Goal: Task Accomplishment & Management: Use online tool/utility

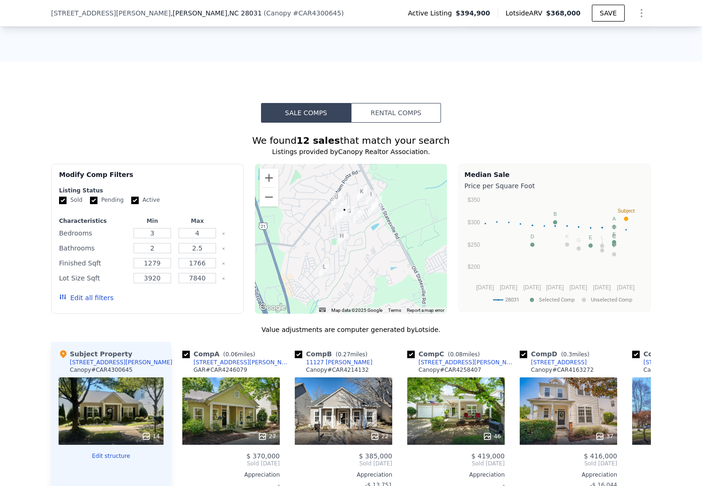
scroll to position [838, 0]
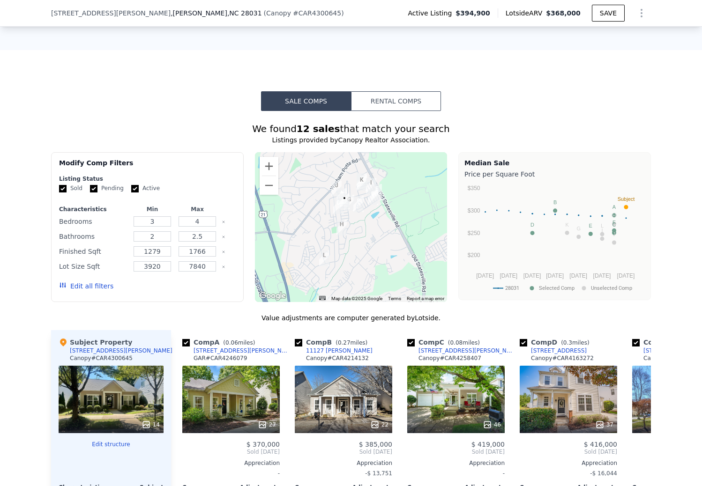
click at [392, 103] on button "Rental Comps" at bounding box center [396, 101] width 90 height 20
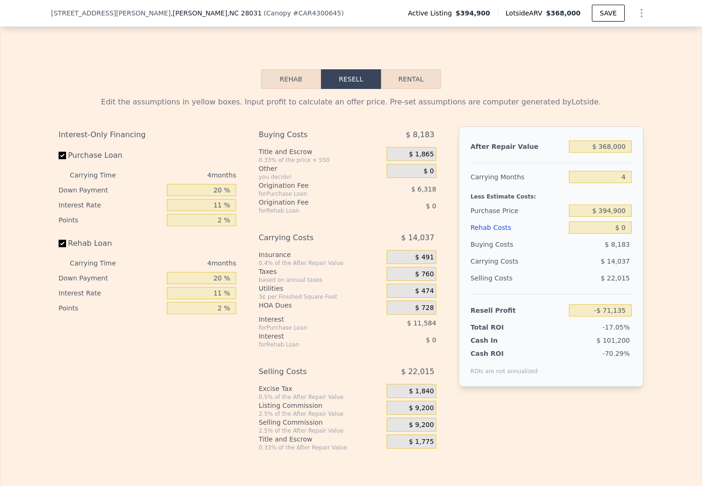
scroll to position [1430, 0]
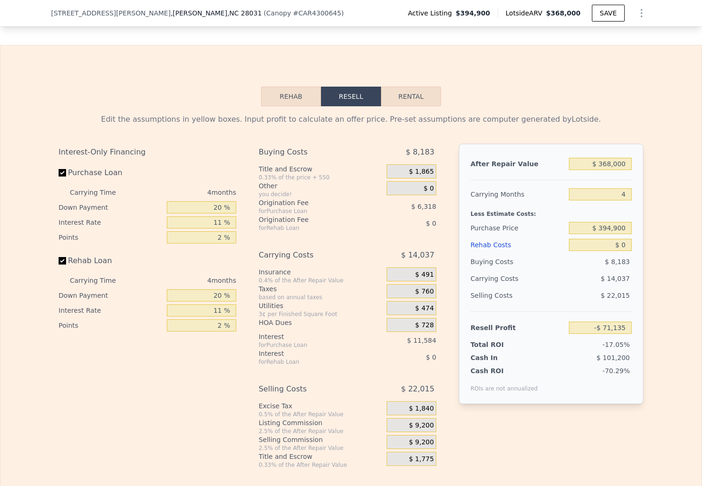
click at [399, 93] on button "Rental" at bounding box center [411, 97] width 60 height 20
select select "30"
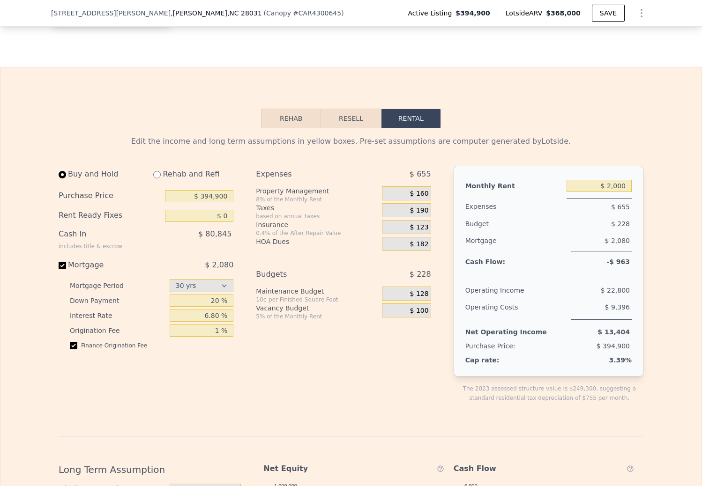
scroll to position [1416, 0]
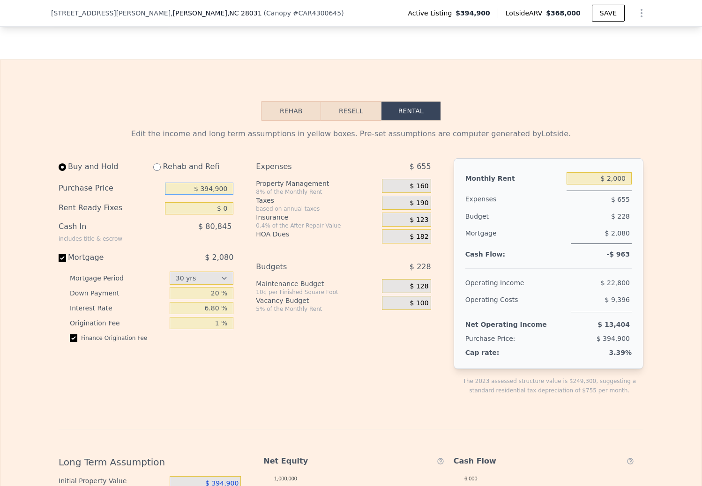
click at [210, 187] on input "$ 394,900" at bounding box center [199, 189] width 68 height 12
type input "$ 375,000"
click at [233, 152] on div "Edit the income and long term assumptions in yellow boxes. Pre-set assumptions …" at bounding box center [351, 442] width 584 height 629
click at [424, 237] on span "$ 182" at bounding box center [419, 237] width 19 height 8
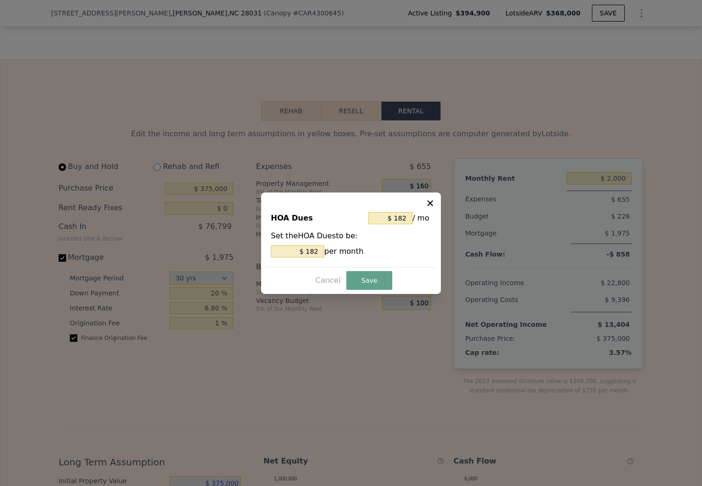
click at [429, 204] on icon at bounding box center [430, 203] width 6 height 6
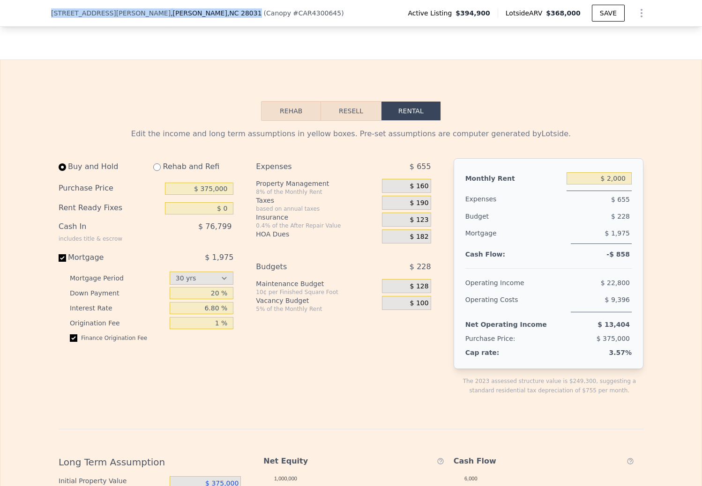
drag, startPoint x: 51, startPoint y: 11, endPoint x: 165, endPoint y: 10, distance: 113.8
click at [165, 10] on div "[STREET_ADDRESS][PERSON_NAME] ( Canopy # CAR4300645 )" at bounding box center [201, 12] width 300 height 9
click at [404, 237] on div "$ 182" at bounding box center [406, 236] width 49 height 14
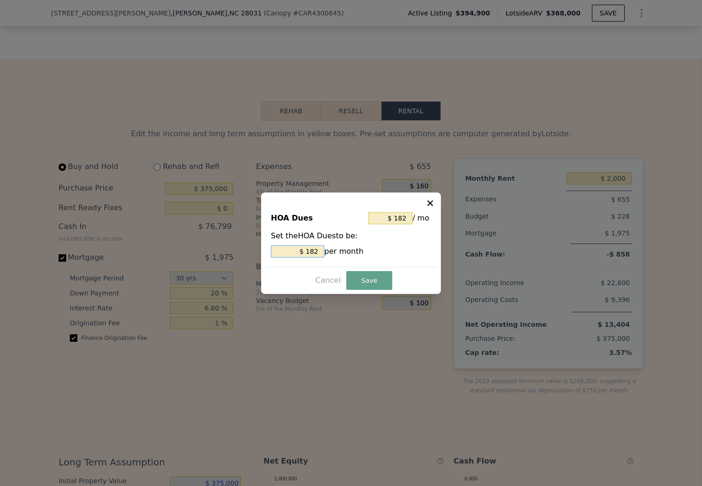
click at [313, 250] on input "$ 182" at bounding box center [297, 251] width 53 height 12
type input "$ 6"
type input "$ 61"
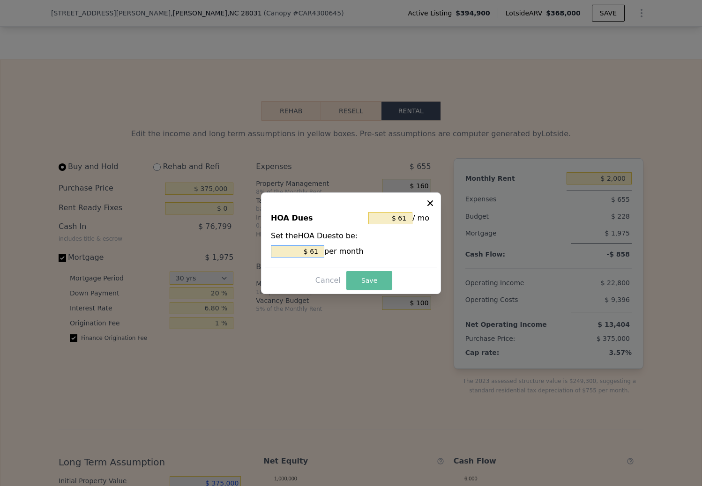
type input "$ 61"
click at [375, 280] on button "Save" at bounding box center [369, 280] width 46 height 19
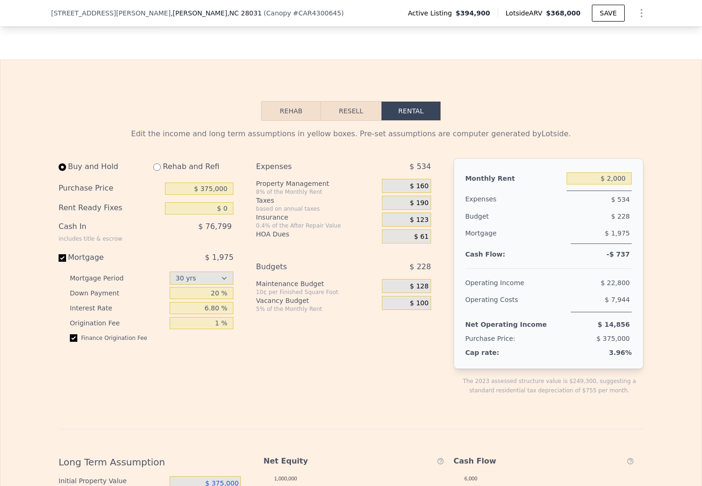
click at [419, 216] on span "$ 123" at bounding box center [419, 220] width 19 height 8
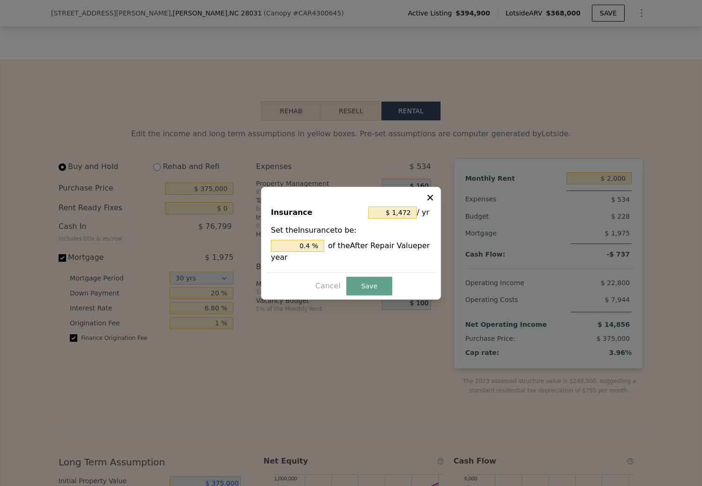
click at [431, 196] on icon at bounding box center [430, 197] width 6 height 6
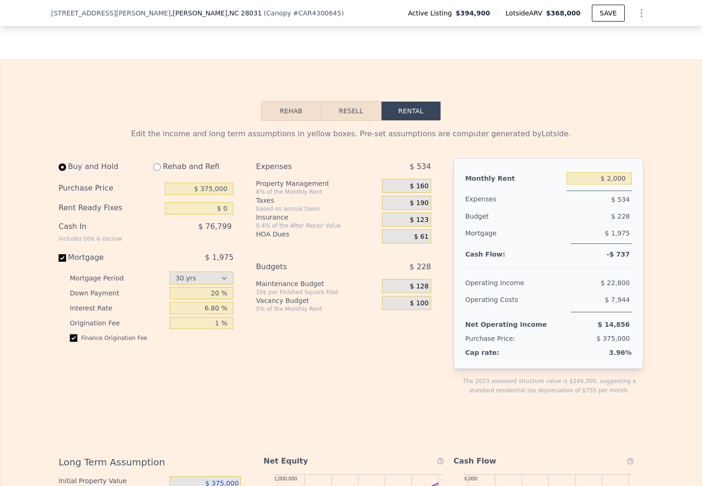
click at [421, 199] on span "$ 190" at bounding box center [419, 203] width 19 height 8
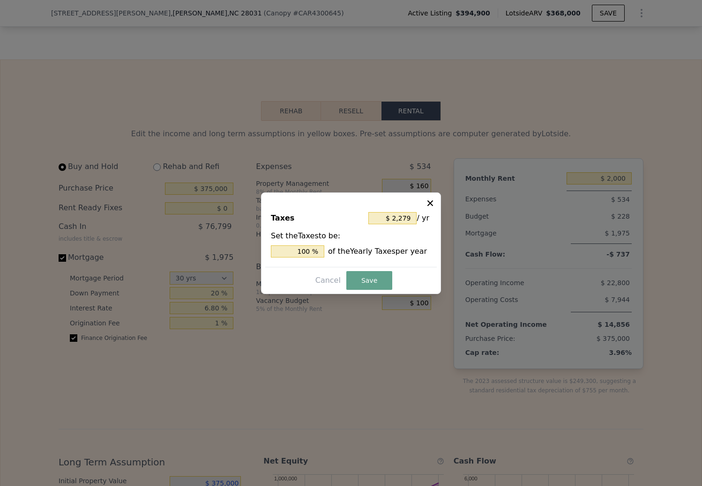
click at [433, 200] on icon at bounding box center [429, 203] width 9 height 9
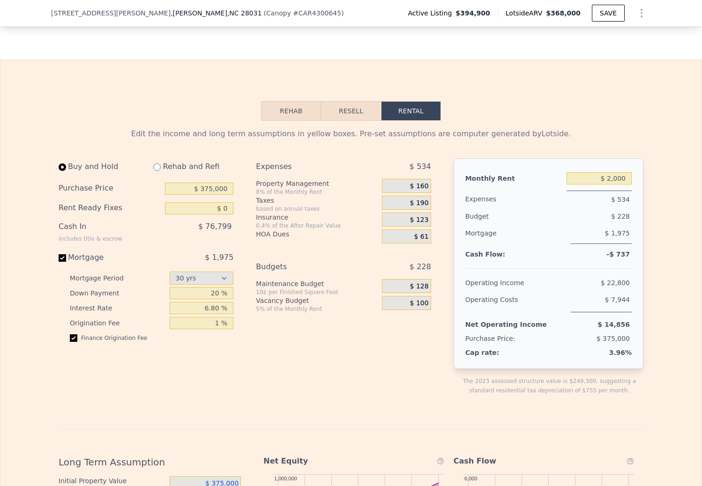
click at [422, 299] on span "$ 100" at bounding box center [419, 303] width 19 height 8
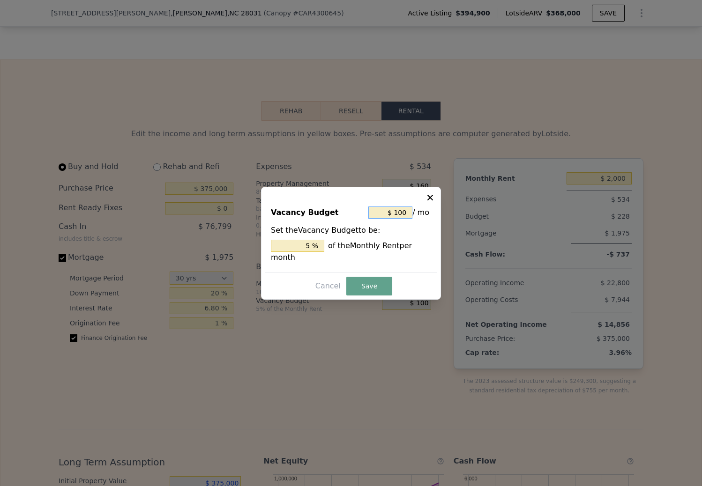
click at [399, 212] on input "$ 100" at bounding box center [390, 213] width 44 height 12
type input "$ 0"
type input "0 %"
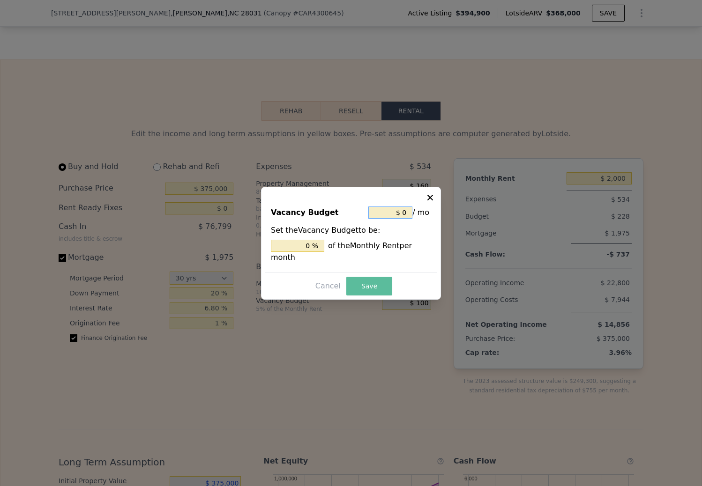
type input "$ 0"
click at [363, 289] on button "Save" at bounding box center [369, 286] width 46 height 19
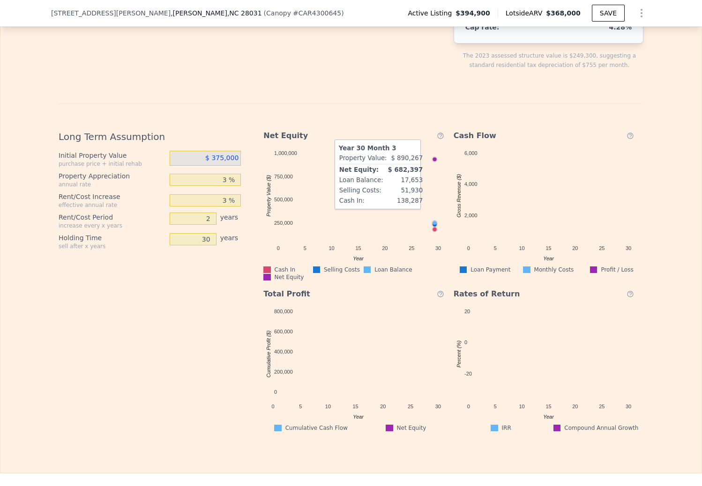
scroll to position [1746, 0]
